Goal: Check status: Check status

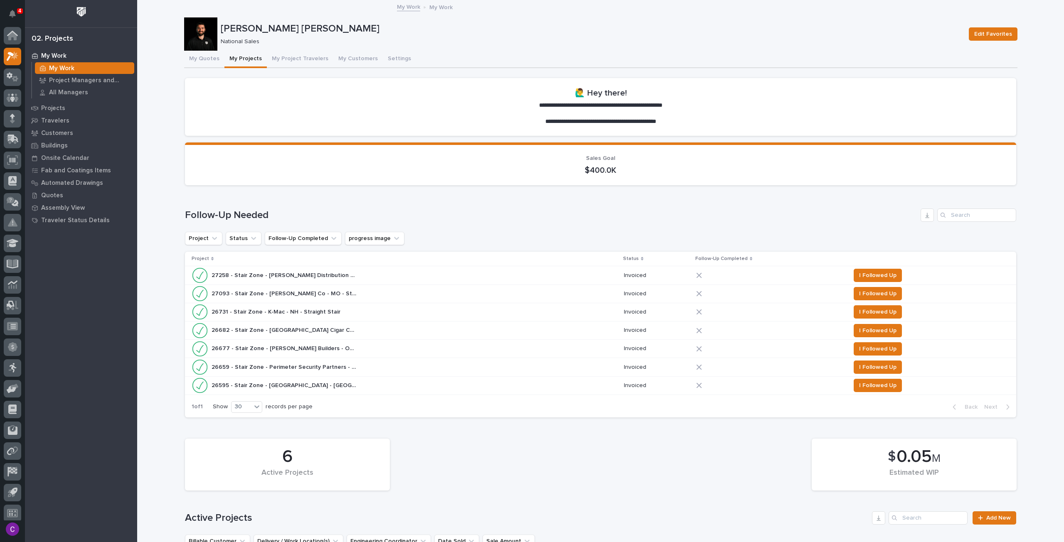
click at [132, 319] on div "My Work My Work Project Managers and Engineers All Managers Projects Travelers …" at bounding box center [81, 295] width 112 height 493
click at [14, 76] on icon at bounding box center [13, 77] width 12 height 10
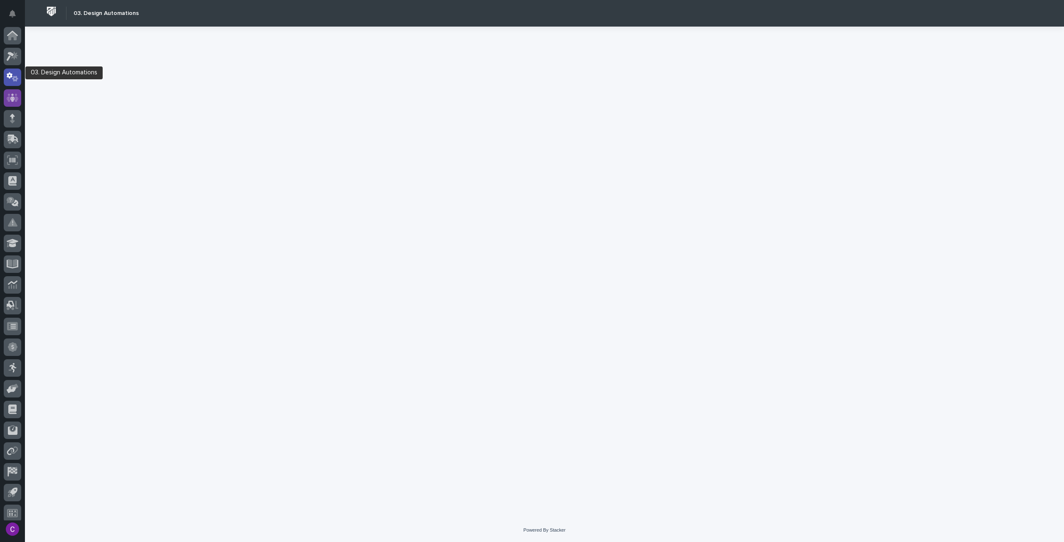
scroll to position [5, 0]
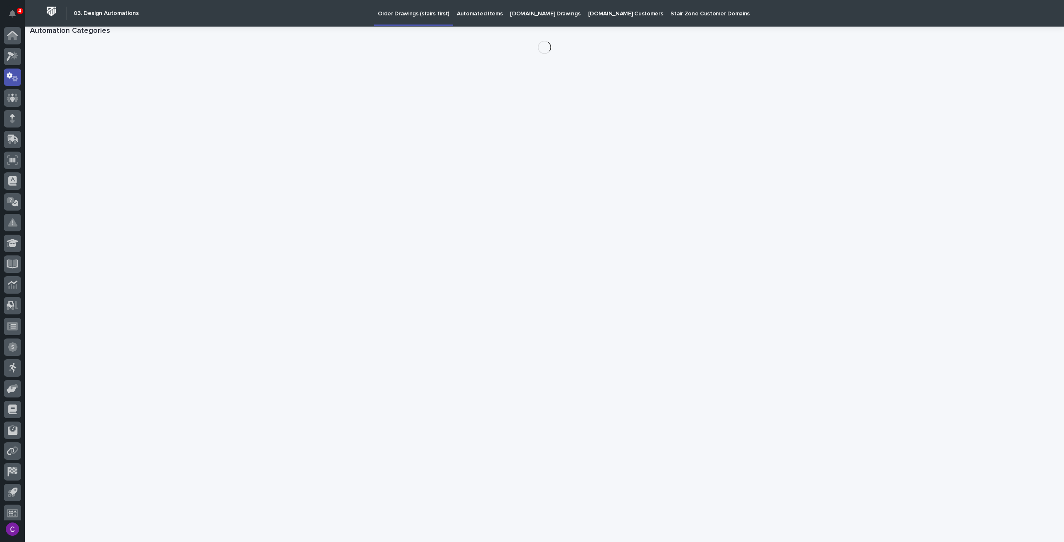
scroll to position [5, 0]
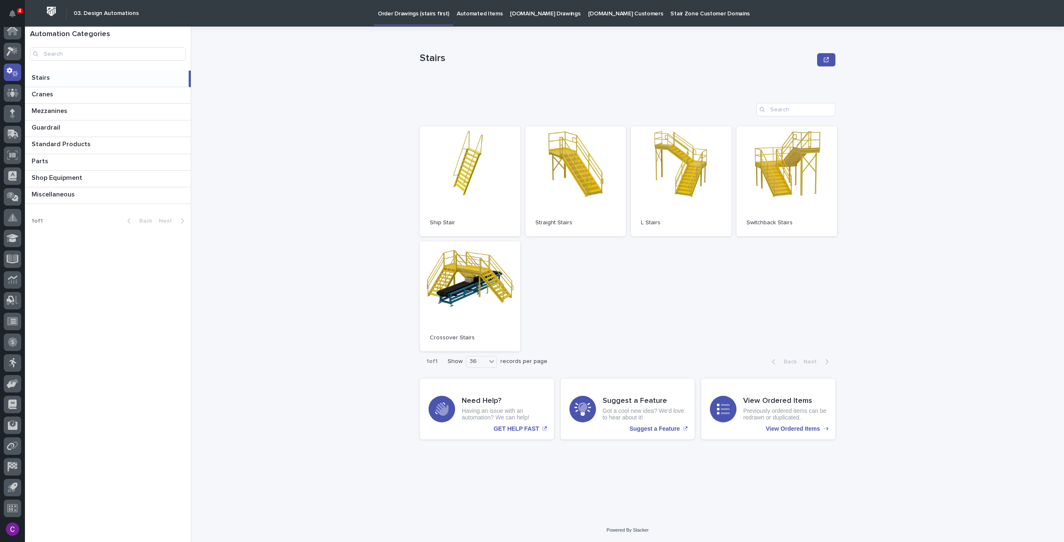
click at [515, 20] on link "[DOMAIN_NAME] Drawings" at bounding box center [545, 13] width 78 height 26
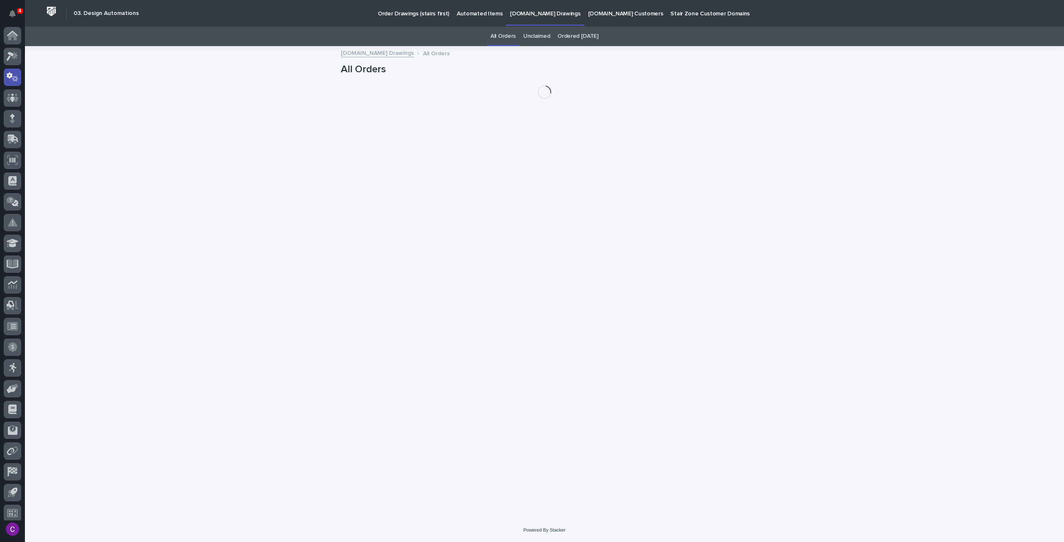
scroll to position [5, 0]
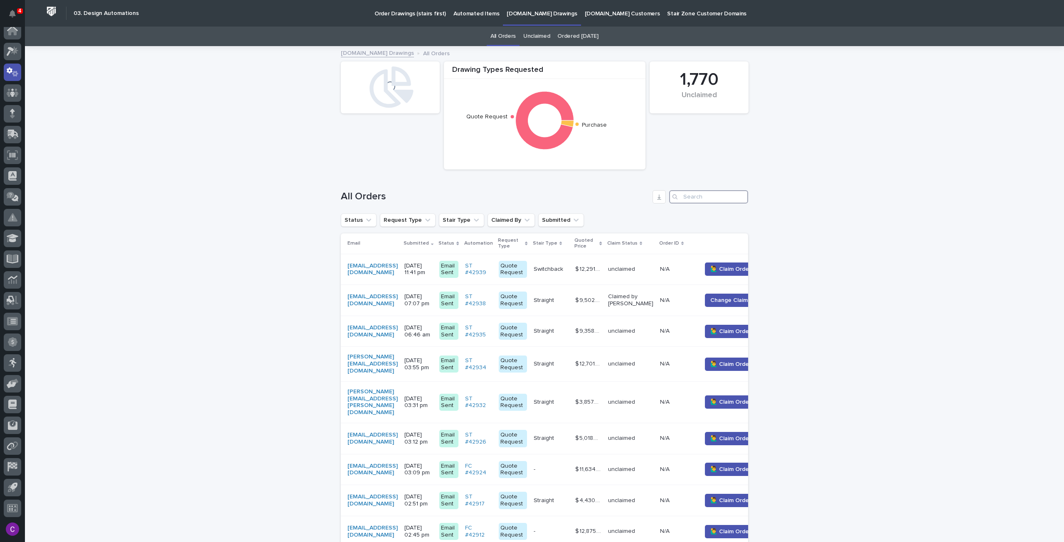
click at [688, 194] on input "Search" at bounding box center [708, 196] width 79 height 13
paste input "42934"
type input "42934"
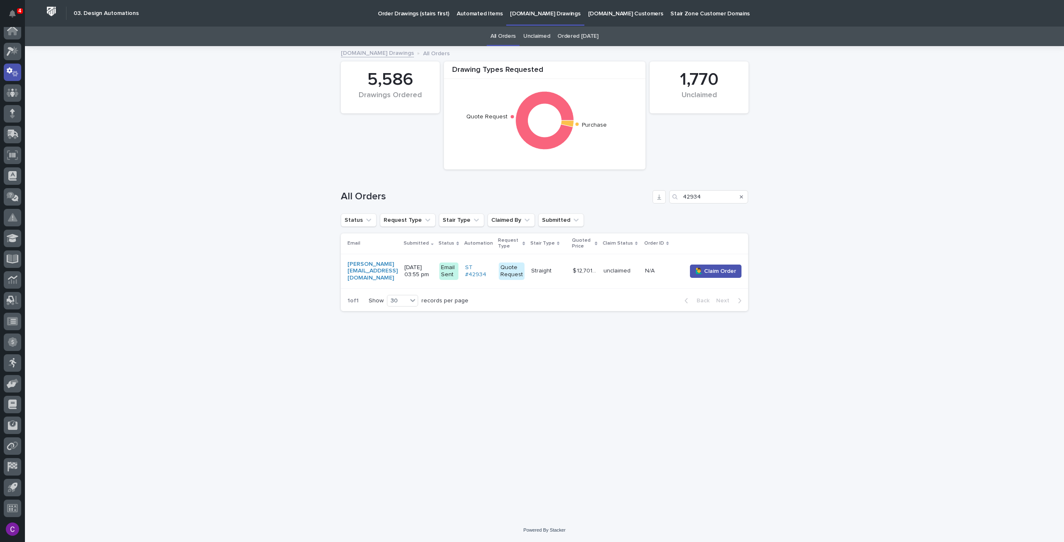
click at [624, 270] on p "unclaimed" at bounding box center [621, 271] width 35 height 7
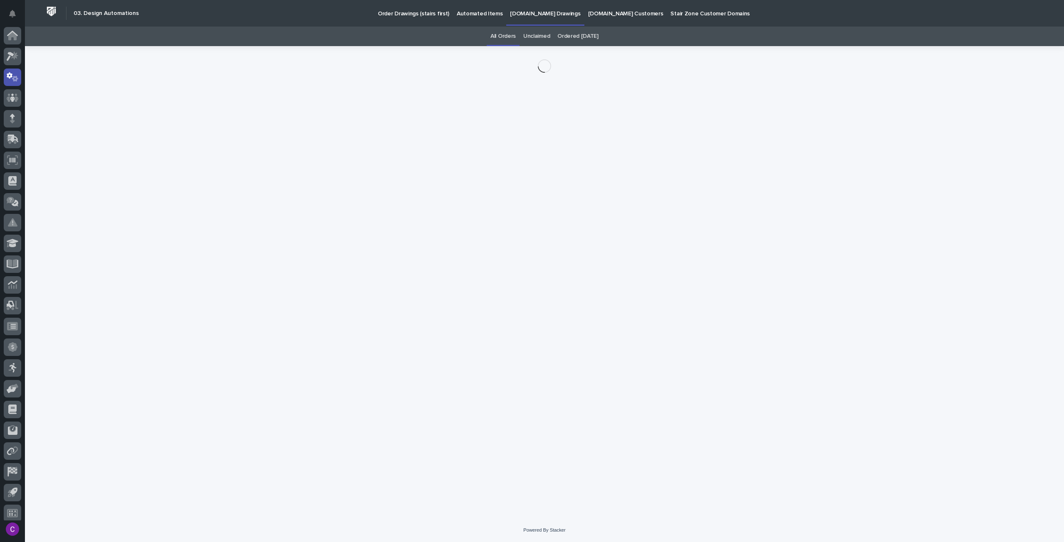
scroll to position [5, 0]
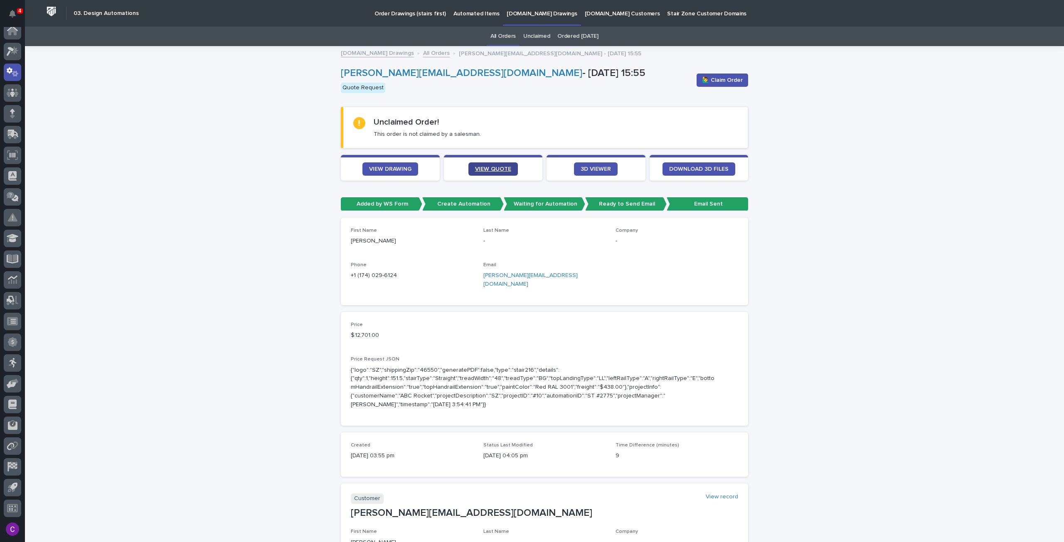
click at [491, 170] on span "VIEW QUOTE" at bounding box center [493, 169] width 36 height 6
click at [380, 167] on span "VIEW DRAWING" at bounding box center [390, 169] width 42 height 6
